Goal: Find specific fact: Find specific fact

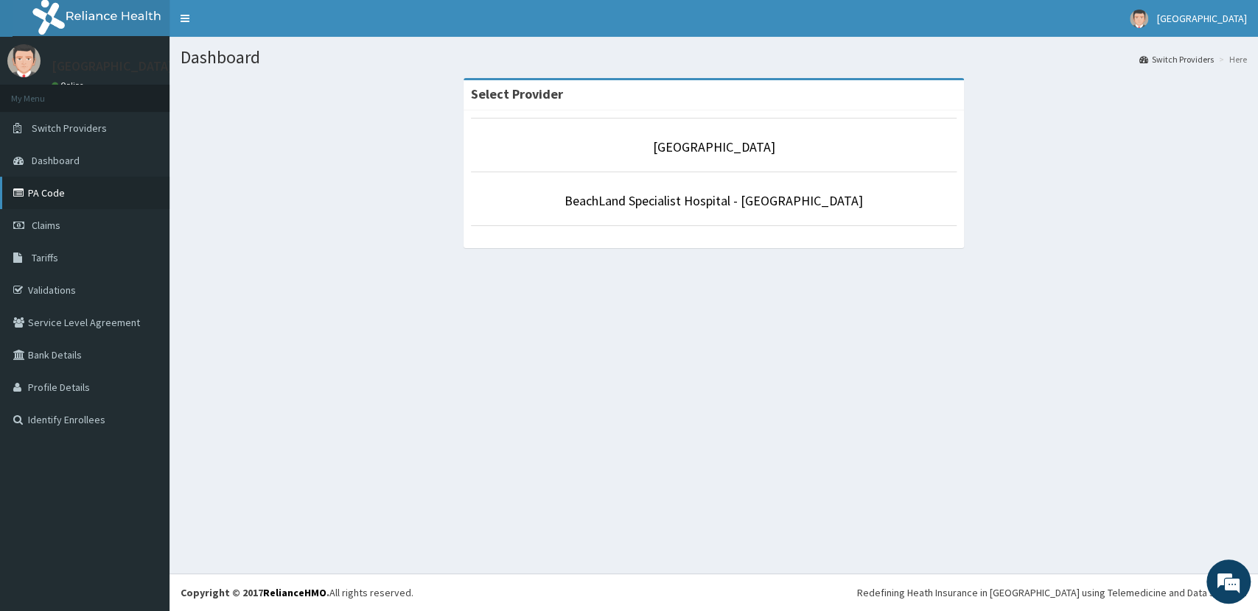
click at [80, 196] on link "PA Code" at bounding box center [84, 193] width 169 height 32
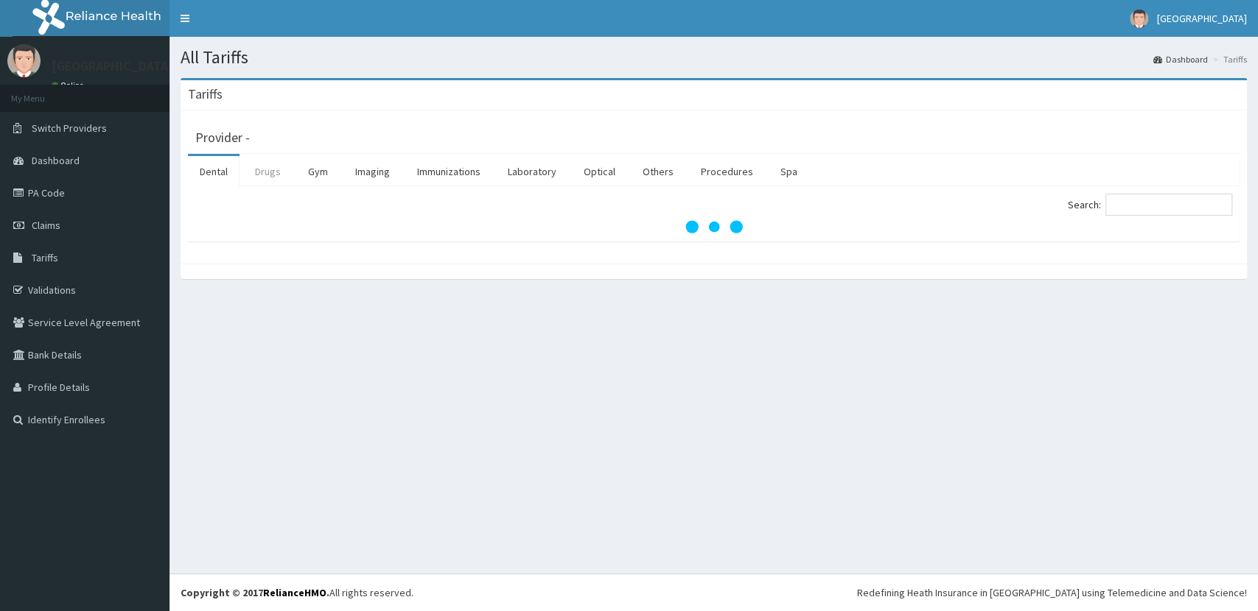
click at [273, 169] on link "Drugs" at bounding box center [267, 171] width 49 height 31
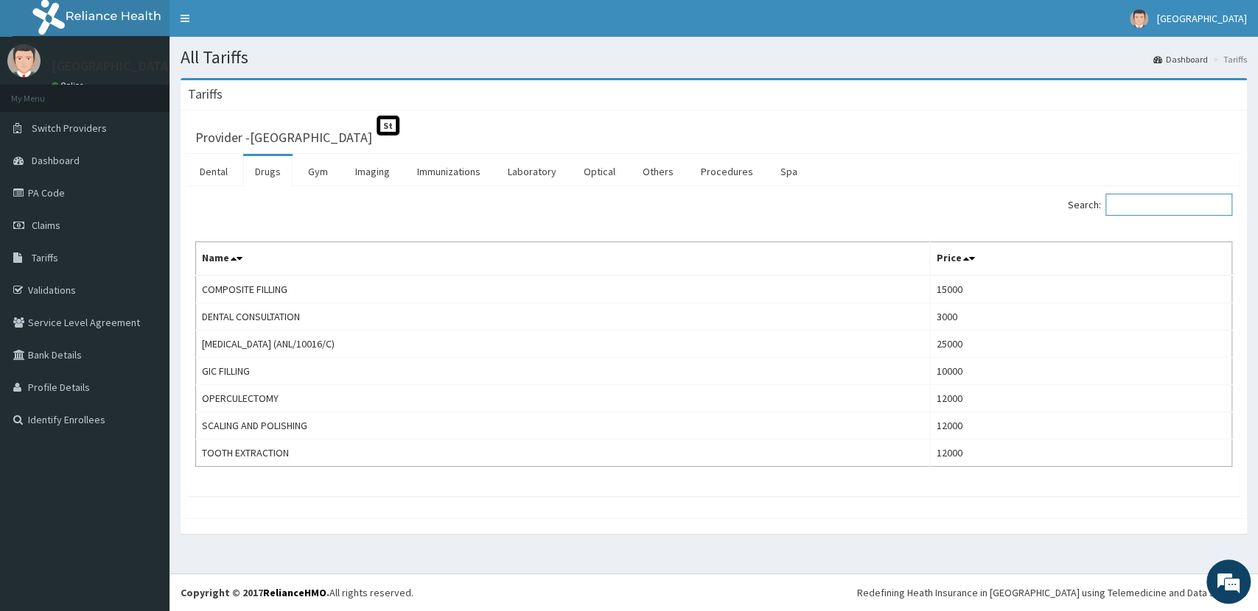
click at [1139, 201] on input "Search:" at bounding box center [1168, 205] width 127 height 22
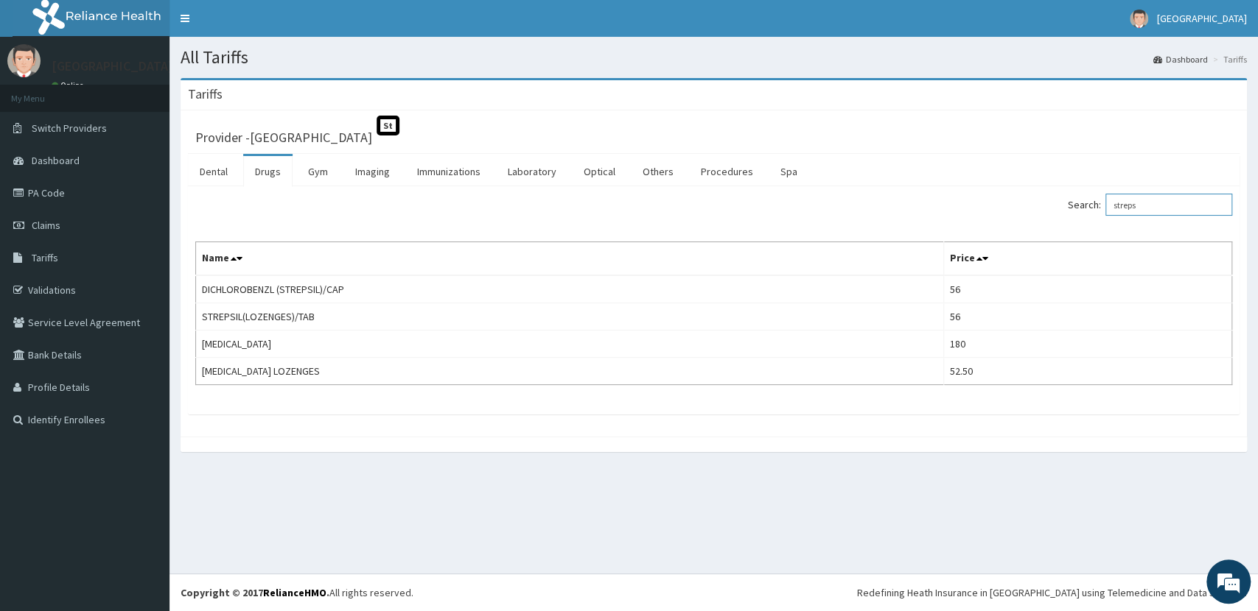
type input "streps"
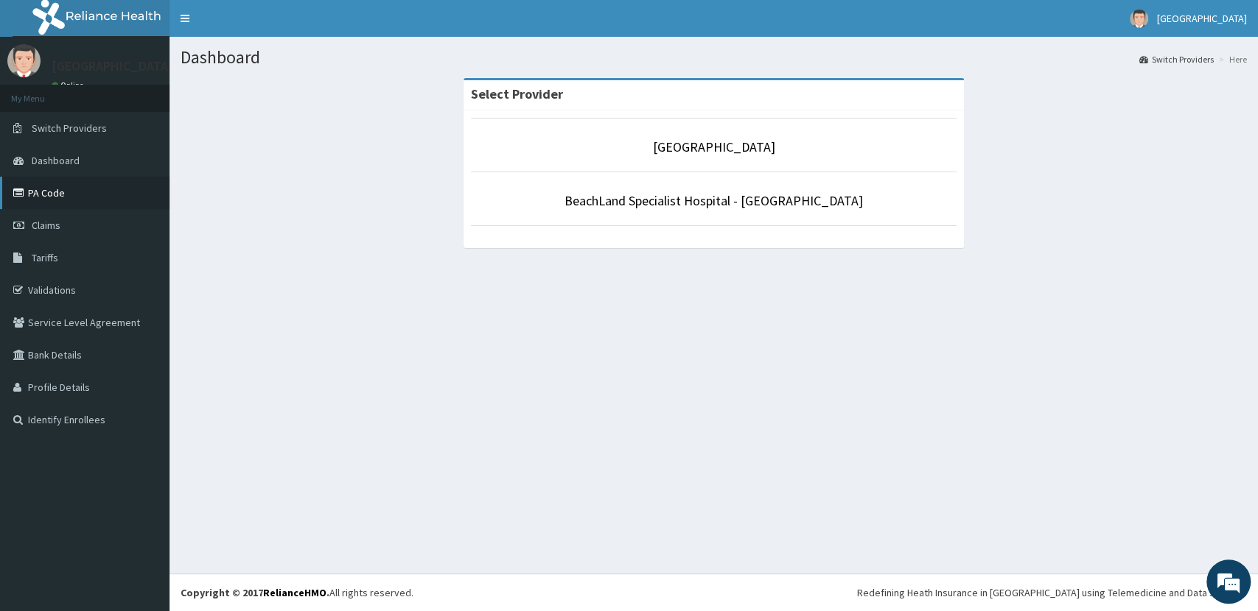
click at [18, 188] on icon at bounding box center [20, 193] width 15 height 10
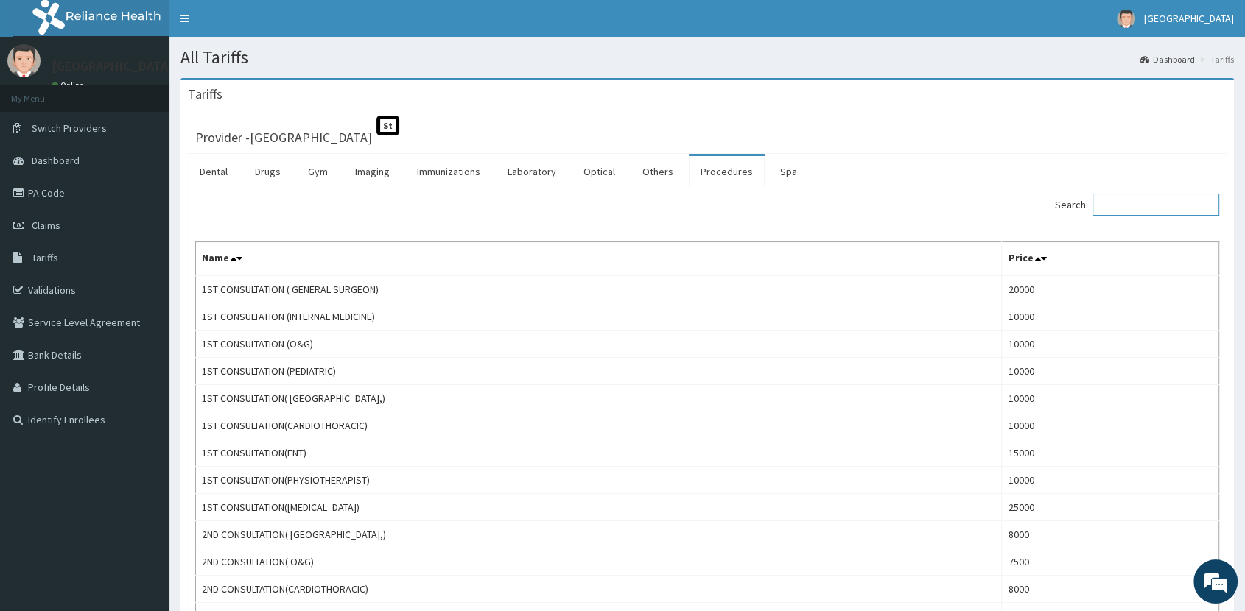
click at [1158, 209] on input "Search:" at bounding box center [1156, 205] width 127 height 22
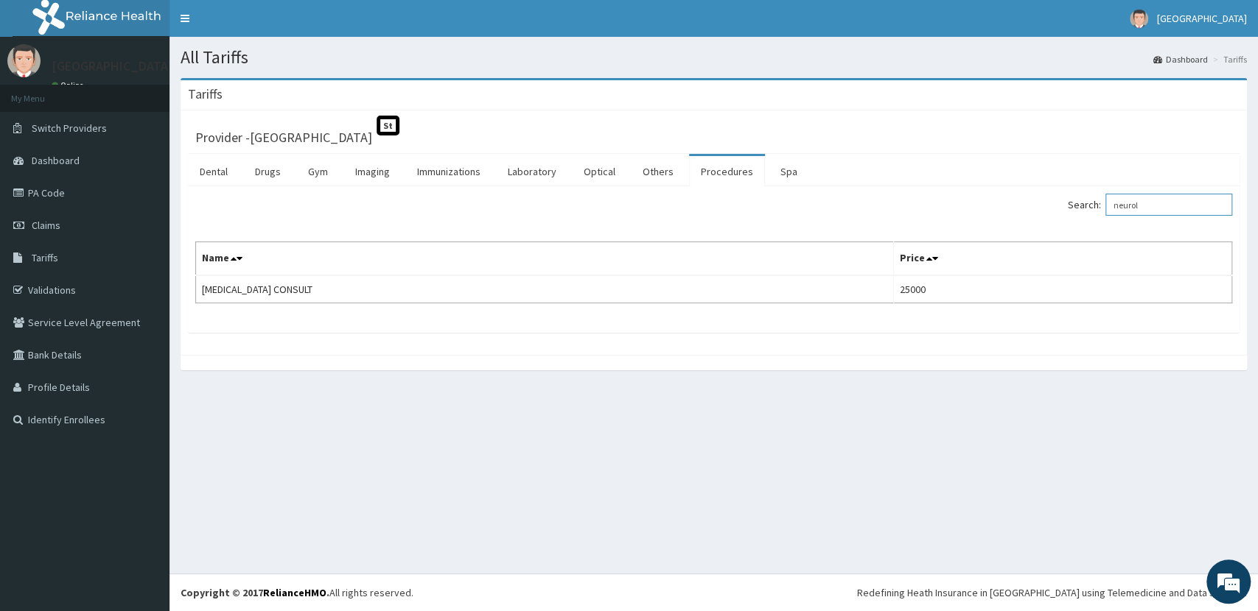
type input "neurol"
